Goal: Navigation & Orientation: Find specific page/section

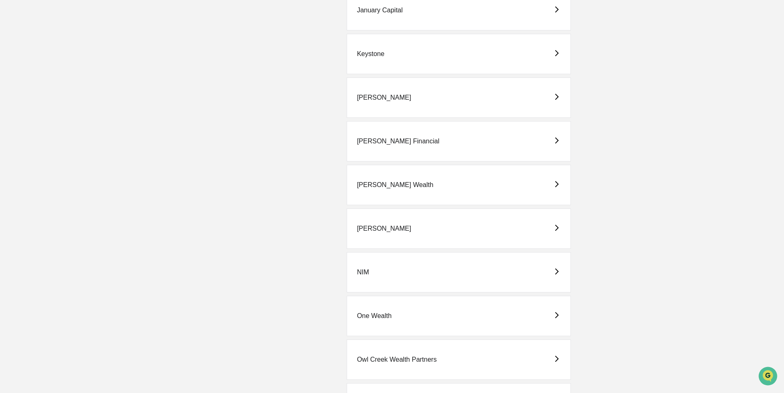
scroll to position [1565, 0]
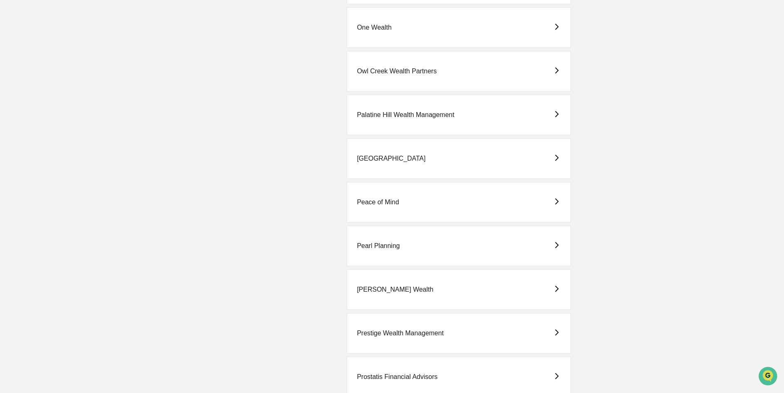
click at [382, 249] on div "Pearl Planning" at bounding box center [378, 245] width 43 height 7
